Goal: Browse casually

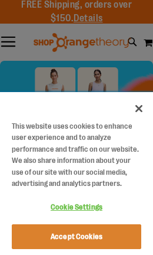
click at [112, 238] on button "Accept Cookies" at bounding box center [77, 236] width 130 height 25
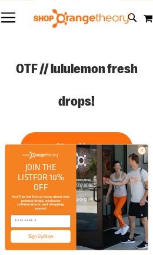
scroll to position [128, 0]
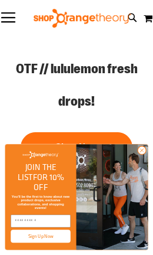
click at [147, 159] on img "FLYOUT Form" at bounding box center [113, 196] width 72 height 105
click at [143, 154] on circle "Close dialog" at bounding box center [142, 150] width 8 height 8
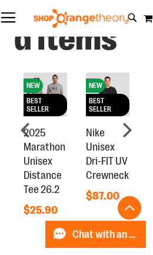
scroll to position [1124, 0]
click at [133, 129] on div "next" at bounding box center [128, 130] width 24 height 24
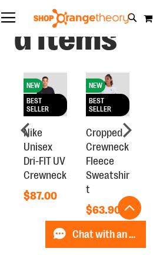
click at [137, 130] on div "next" at bounding box center [128, 130] width 24 height 24
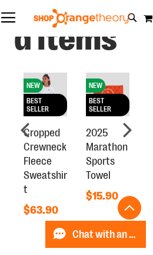
click at [133, 134] on div "next" at bounding box center [128, 130] width 24 height 24
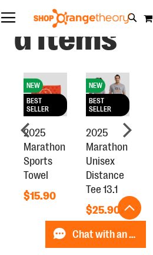
click at [133, 136] on div "next" at bounding box center [128, 130] width 24 height 24
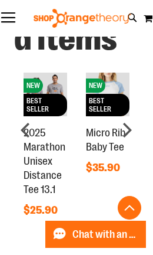
click at [132, 141] on div "next" at bounding box center [128, 130] width 24 height 24
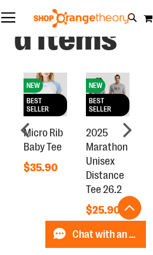
click at [135, 131] on div "next" at bounding box center [128, 130] width 24 height 24
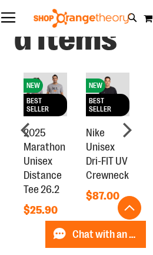
click at [137, 128] on div "next" at bounding box center [128, 130] width 24 height 24
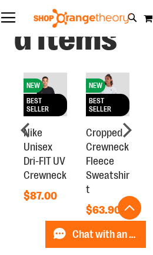
scroll to position [1123, 0]
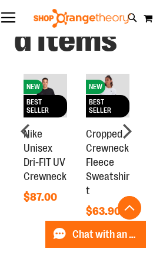
click at [23, 141] on div "prev" at bounding box center [26, 131] width 24 height 24
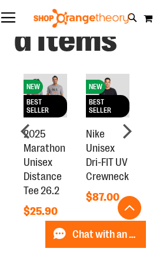
click at [126, 141] on div "next" at bounding box center [128, 131] width 24 height 24
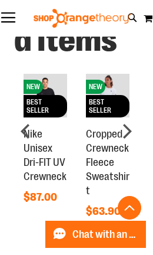
click at [128, 137] on div "next" at bounding box center [128, 131] width 24 height 24
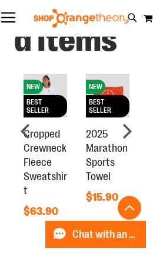
click at [132, 132] on div "next" at bounding box center [128, 131] width 24 height 24
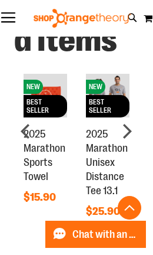
click at [132, 132] on div "next" at bounding box center [128, 131] width 24 height 24
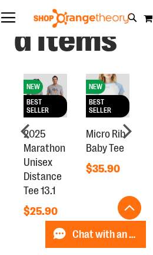
scroll to position [1124, 0]
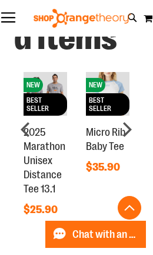
click at [126, 134] on div "next" at bounding box center [128, 129] width 24 height 24
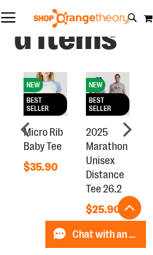
click at [134, 134] on div "next" at bounding box center [128, 129] width 24 height 24
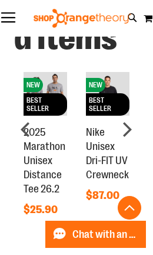
scroll to position [1126, 0]
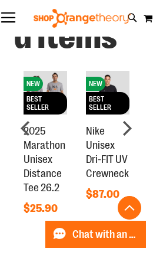
click at [137, 133] on div "next" at bounding box center [128, 128] width 24 height 24
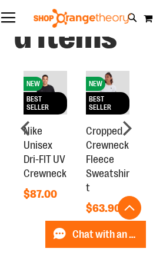
click at [137, 134] on div "next" at bounding box center [128, 128] width 24 height 24
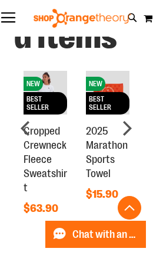
click at [131, 135] on div "next" at bounding box center [128, 128] width 24 height 24
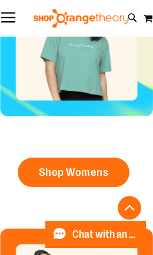
scroll to position [545, 0]
